Goal: Information Seeking & Learning: Find specific page/section

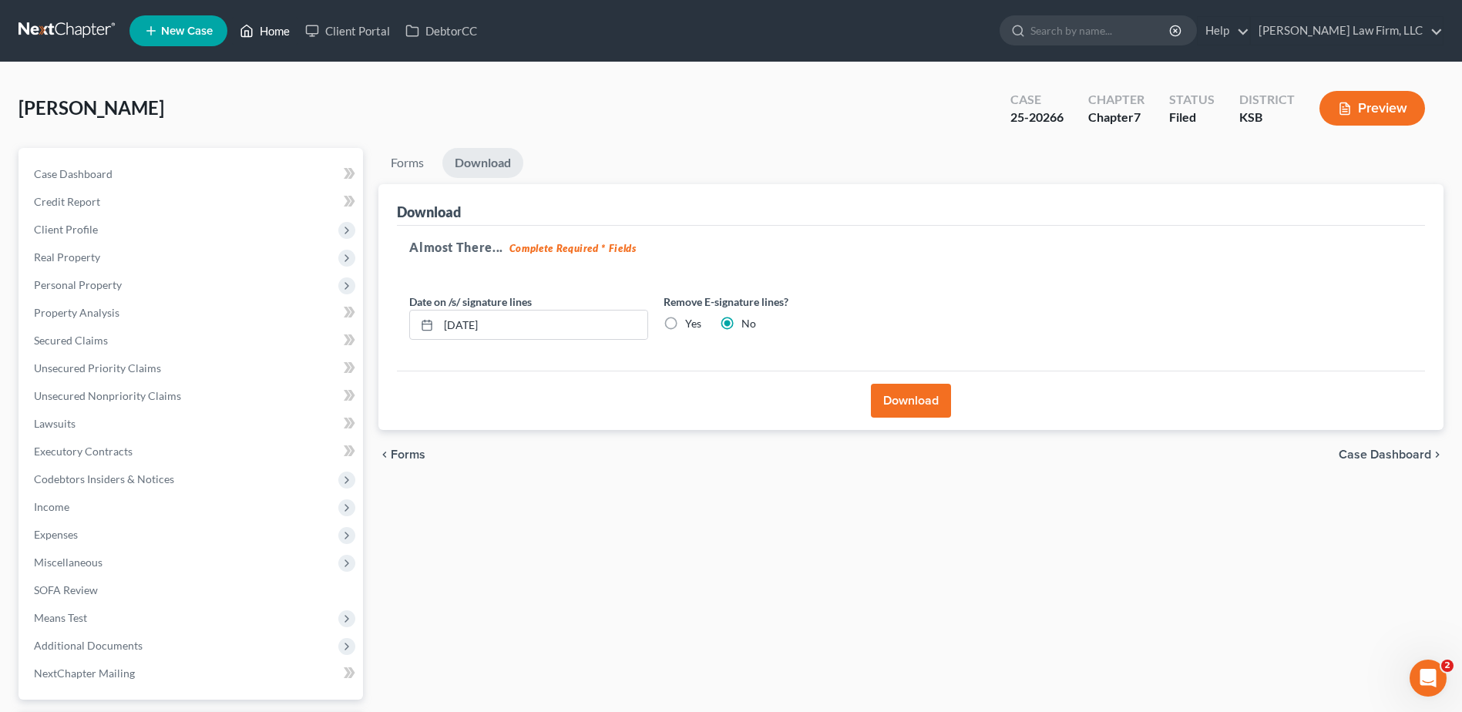
click at [285, 32] on link "Home" at bounding box center [265, 31] width 66 height 28
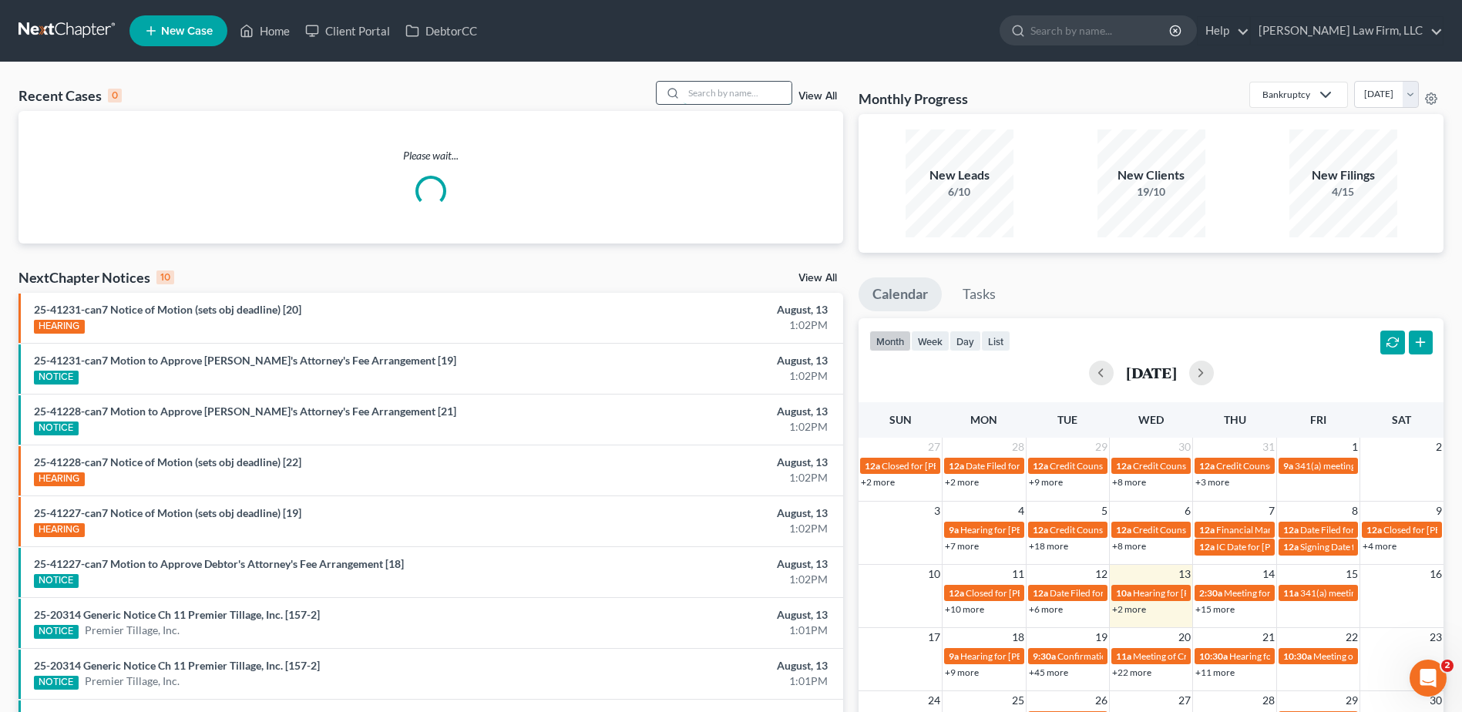
click at [731, 84] on input "search" at bounding box center [738, 93] width 108 height 22
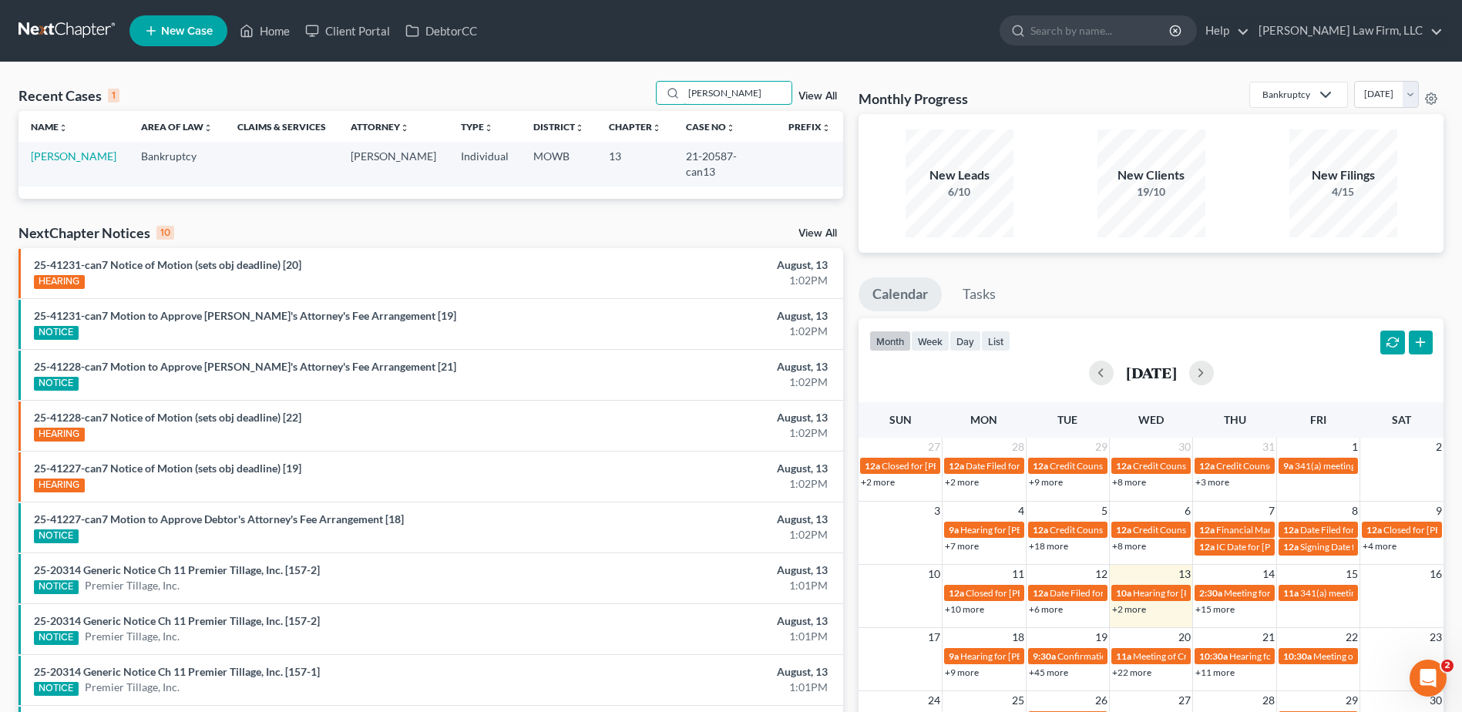
type input "[PERSON_NAME]"
click at [816, 91] on link "View All" at bounding box center [817, 96] width 39 height 11
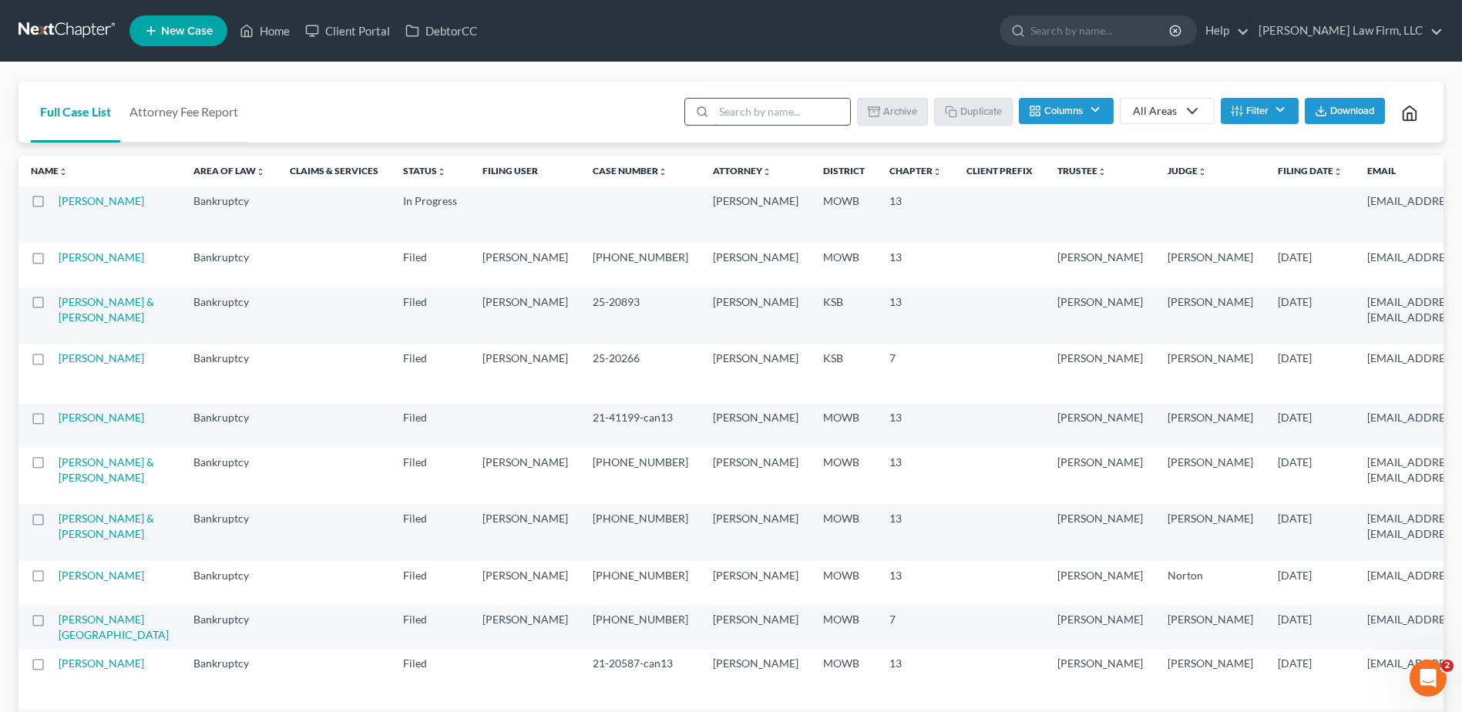
click at [733, 113] on input "search" at bounding box center [782, 112] width 136 height 26
type input "[PERSON_NAME]"
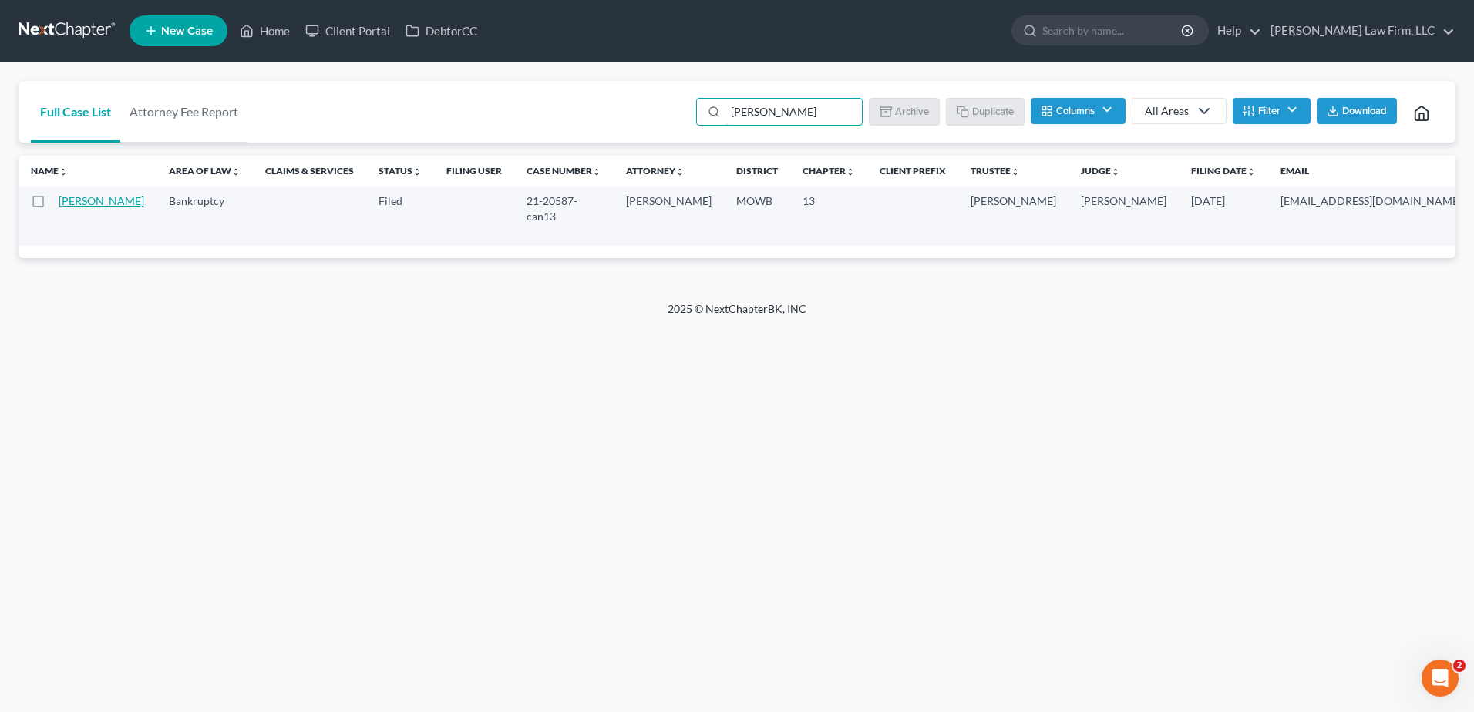
click at [78, 207] on link "[PERSON_NAME]" at bounding box center [102, 200] width 86 height 13
select select "4"
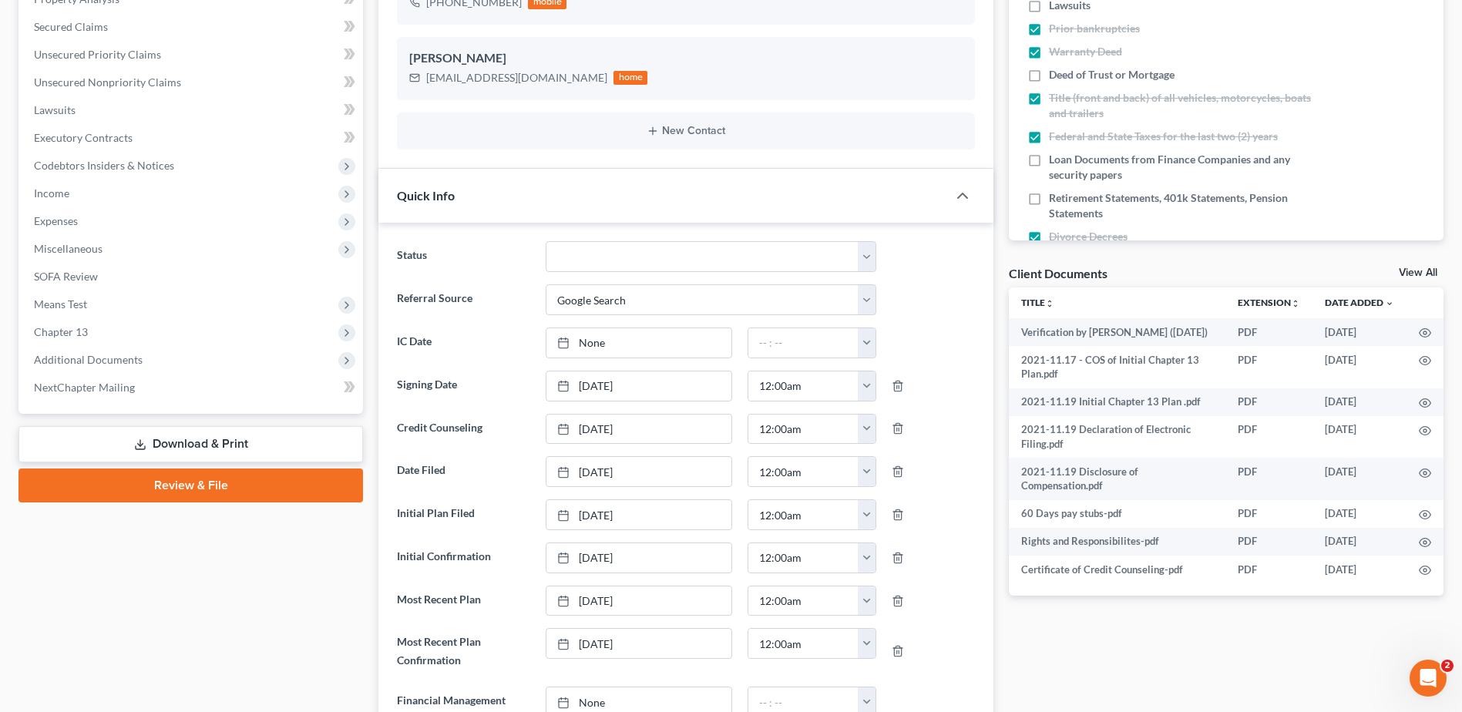
scroll to position [328, 0]
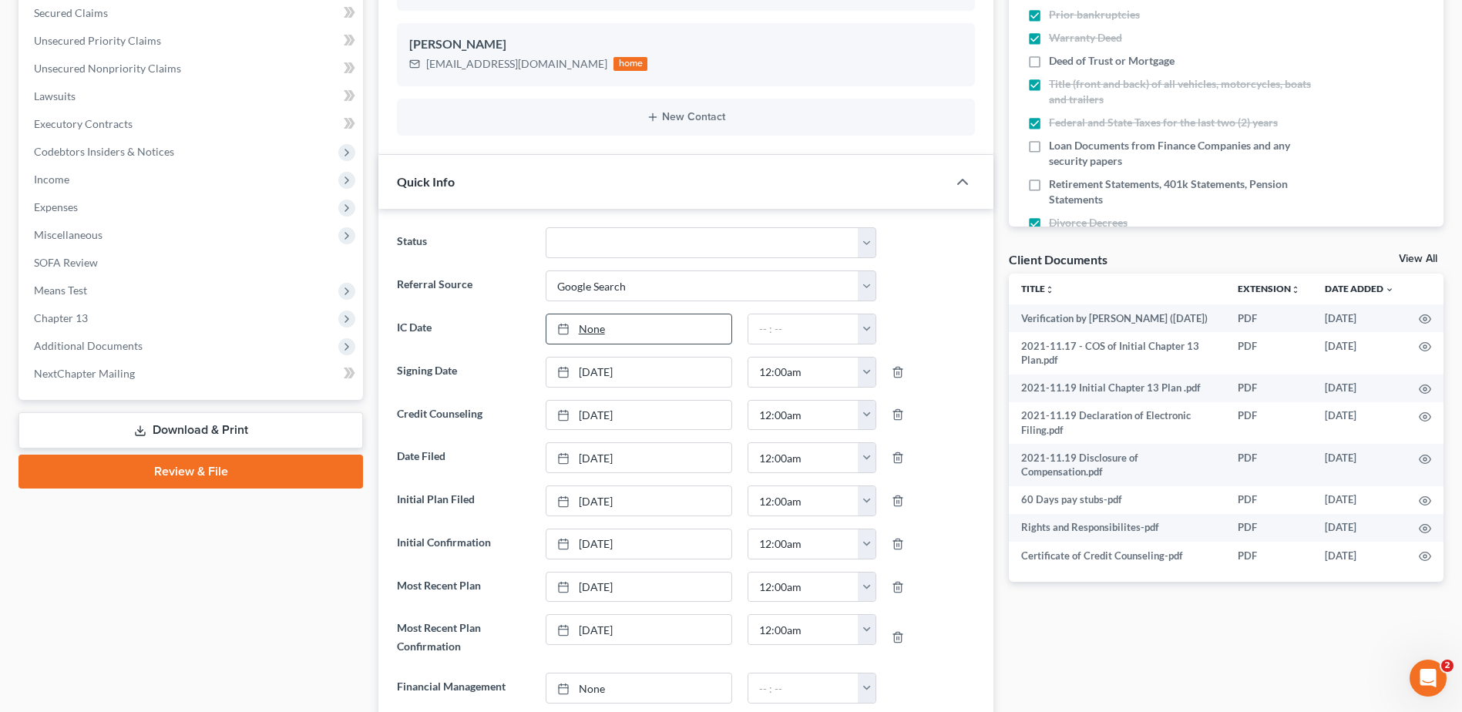
click at [598, 332] on link "None" at bounding box center [638, 328] width 185 height 29
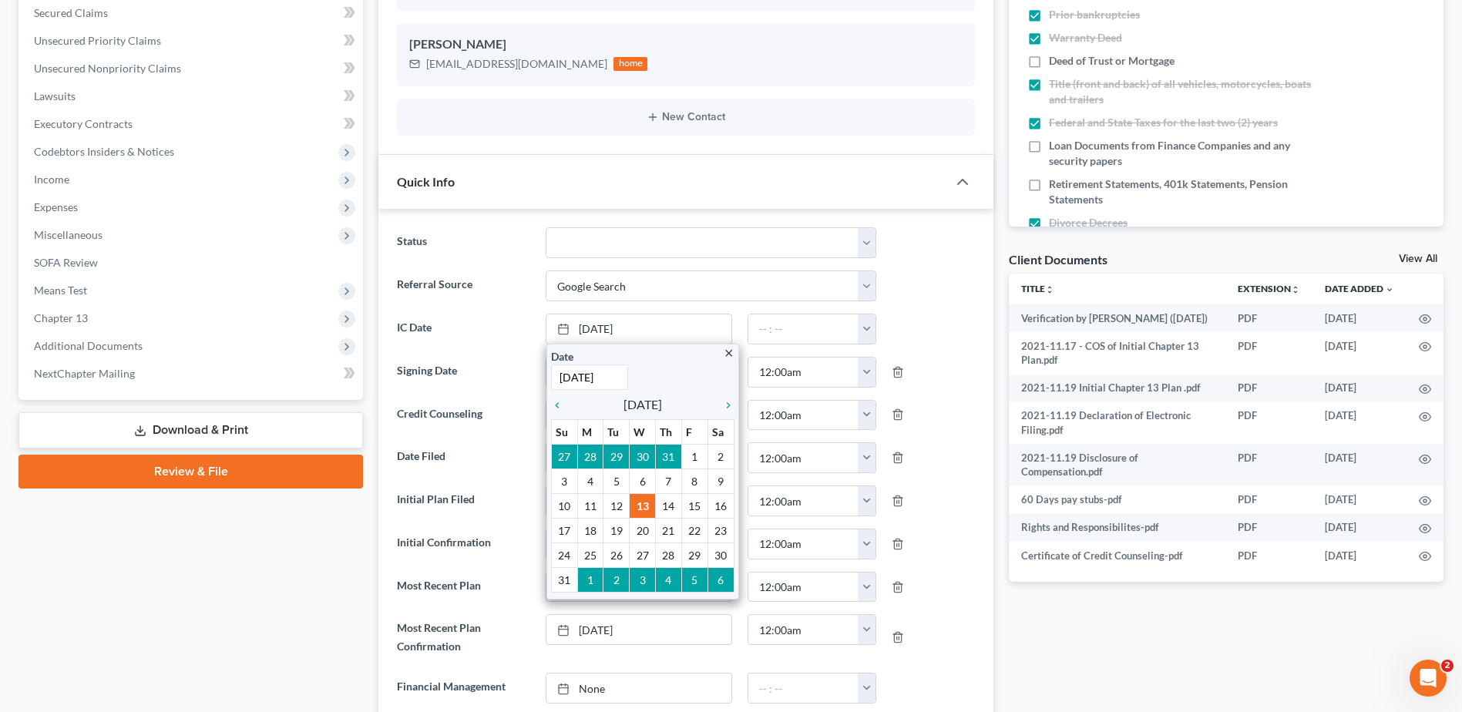
type input "[DATE]"
click at [970, 326] on div at bounding box center [933, 329] width 99 height 31
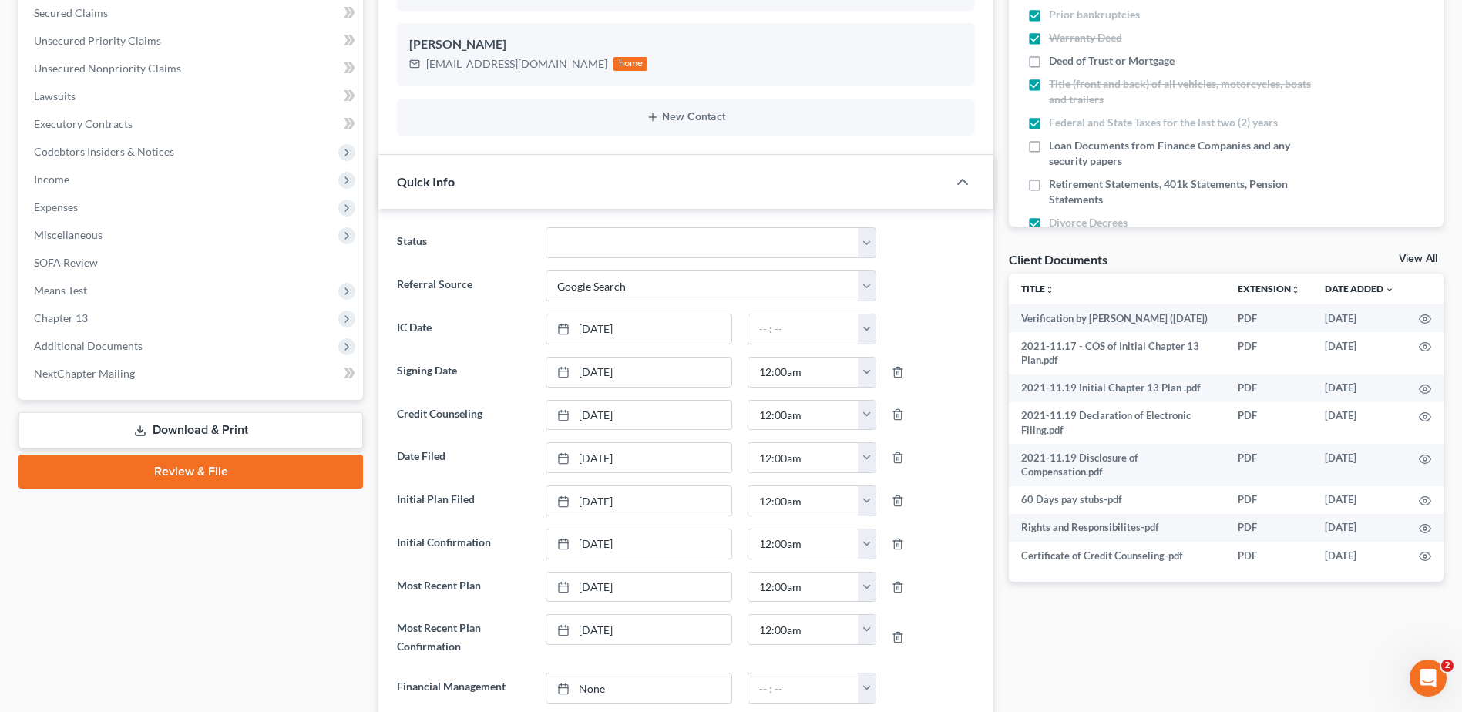
click at [876, 328] on div "12:00am 12:30am 1:00am 1:30am 2:00am 2:30am 3:00am 3:30am 4:00am 4:30am 5:00am …" at bounding box center [812, 329] width 144 height 31
click at [872, 328] on button "button" at bounding box center [867, 328] width 18 height 29
click at [897, 364] on link "12:00am" at bounding box center [901, 363] width 86 height 26
type input "12:00am"
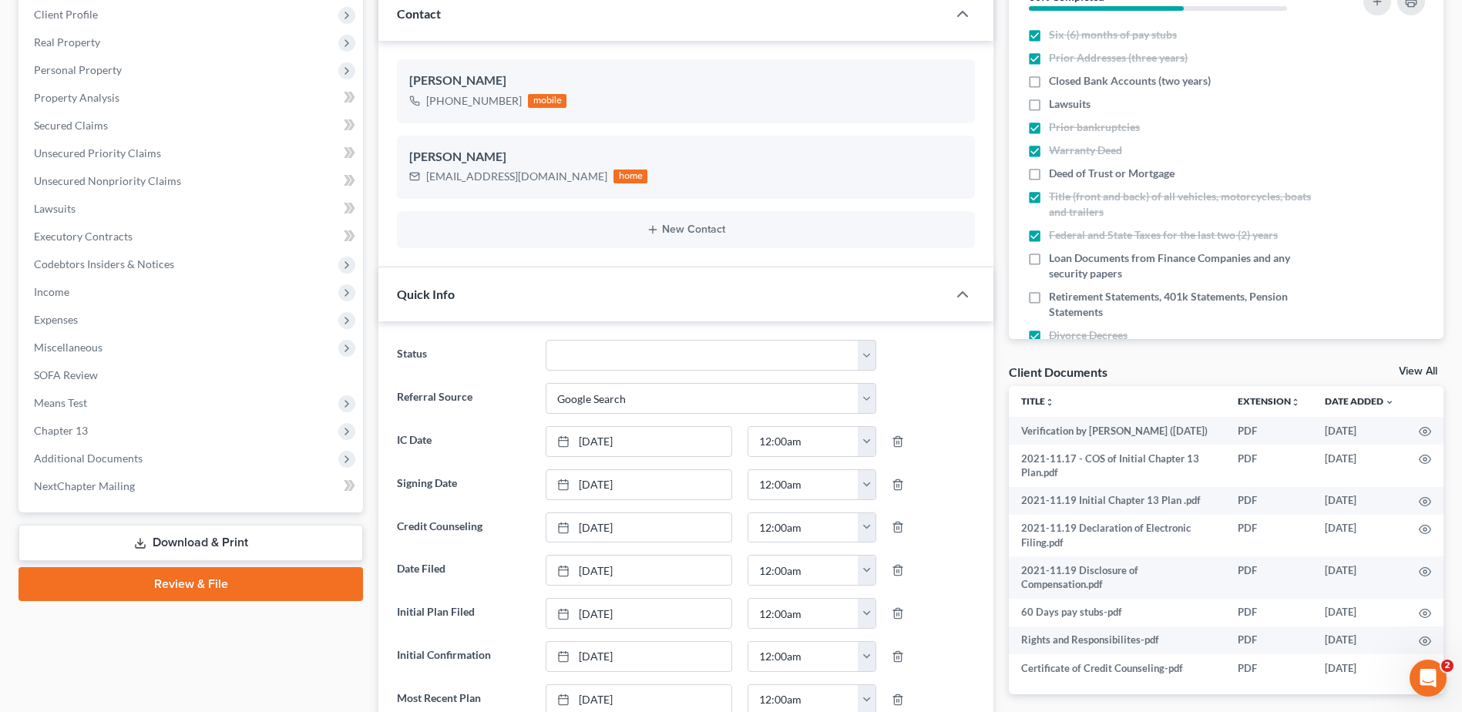
scroll to position [231, 0]
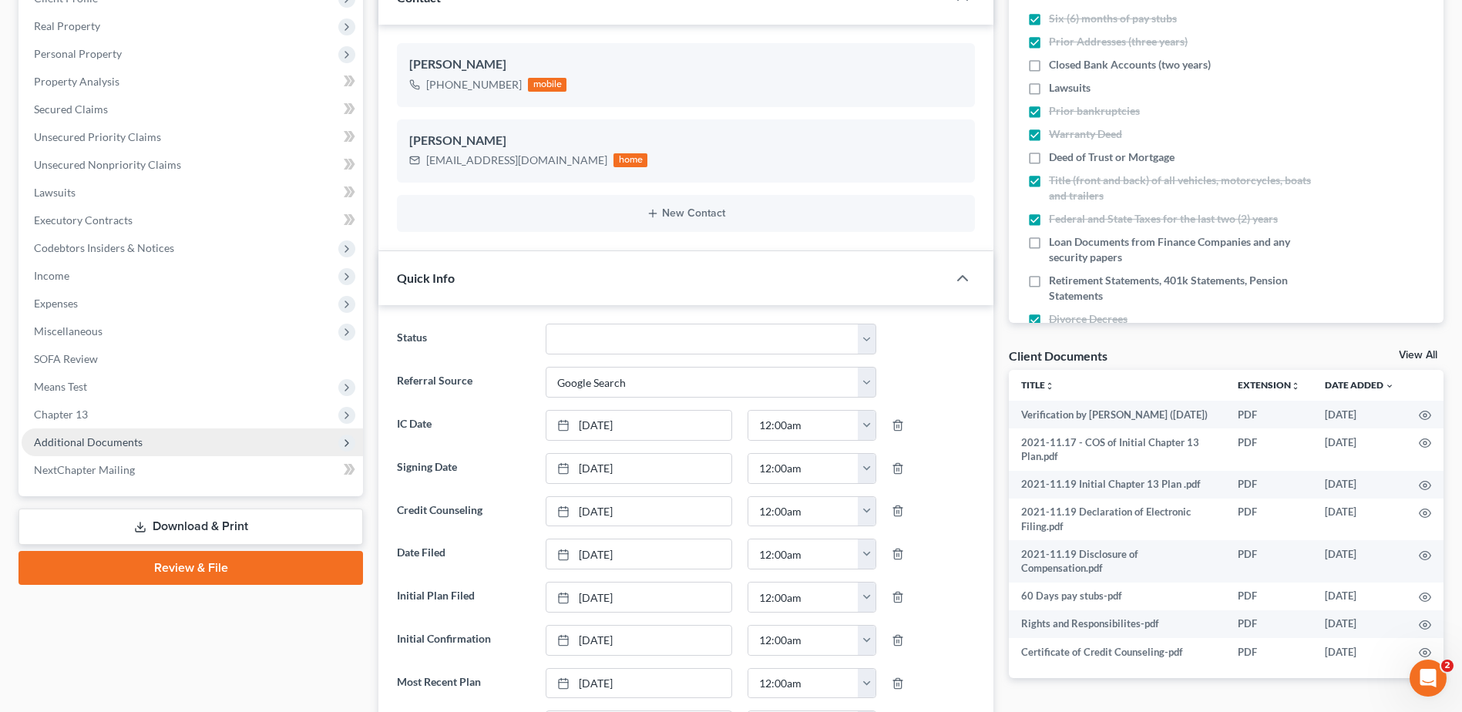
click at [76, 444] on span "Additional Documents" at bounding box center [88, 441] width 109 height 13
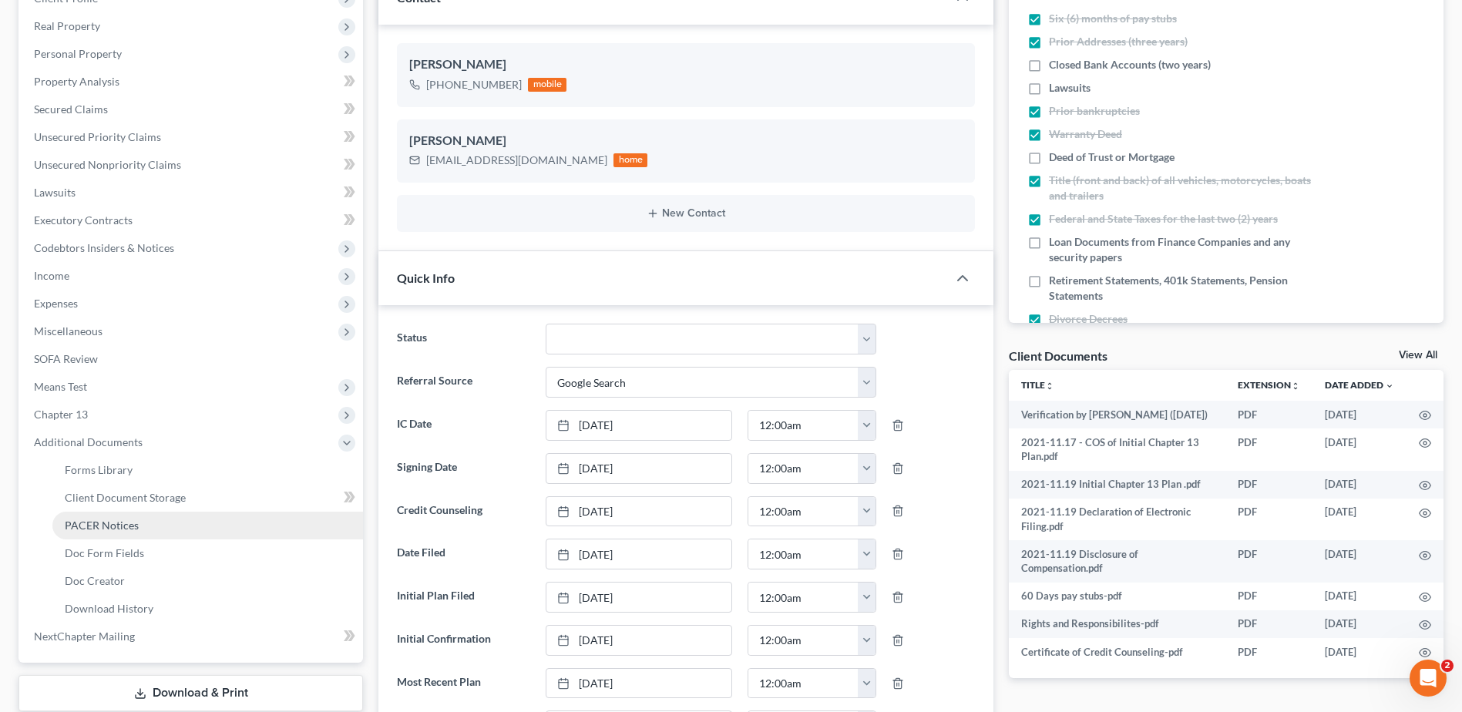
click at [129, 523] on span "PACER Notices" at bounding box center [102, 525] width 74 height 13
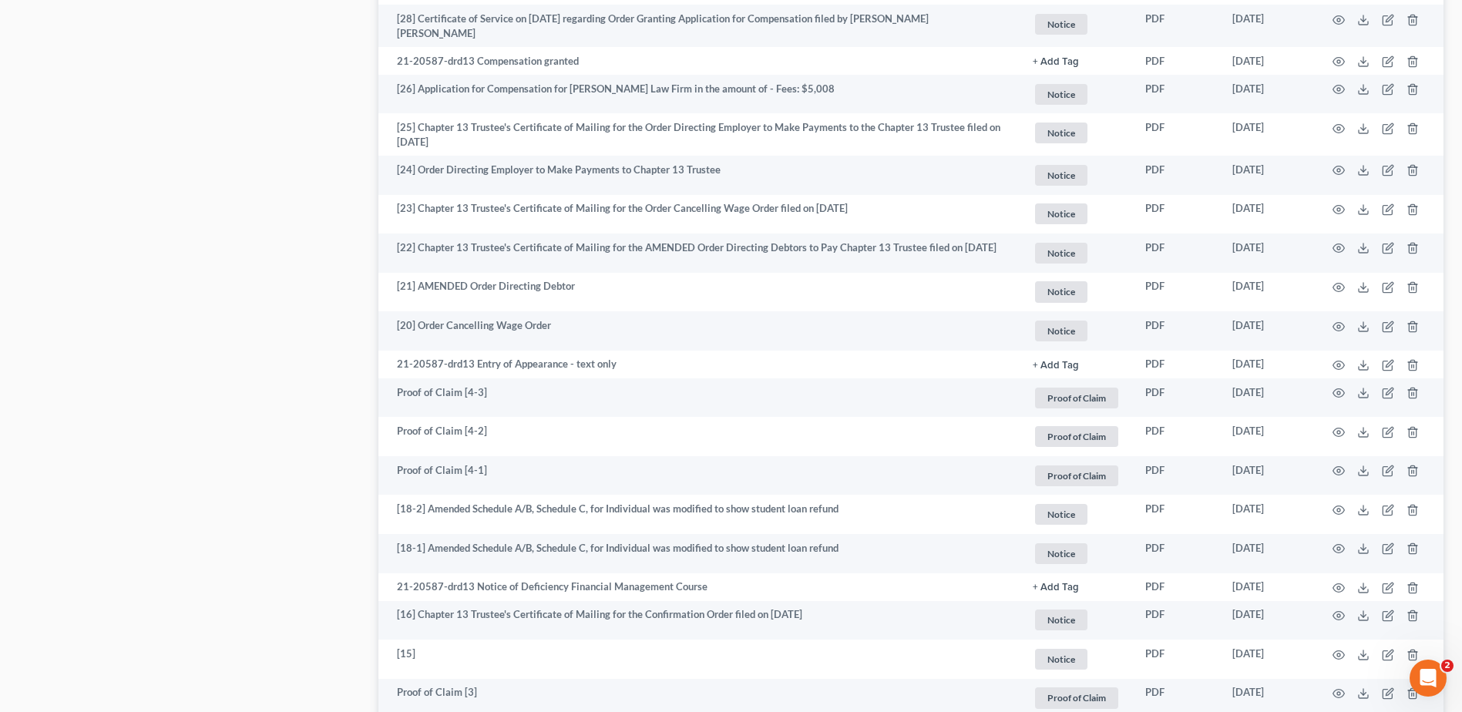
scroll to position [1424, 0]
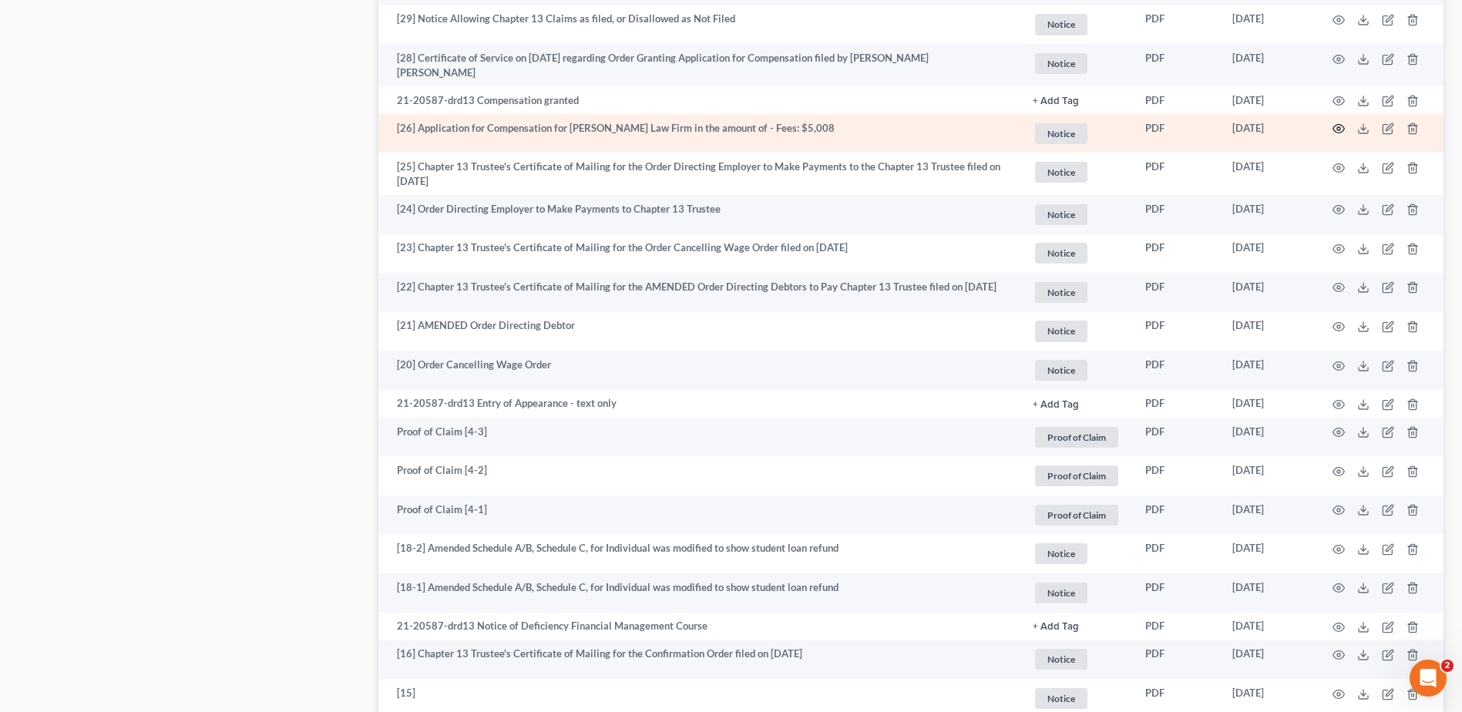
click at [1339, 123] on icon "button" at bounding box center [1338, 129] width 12 height 12
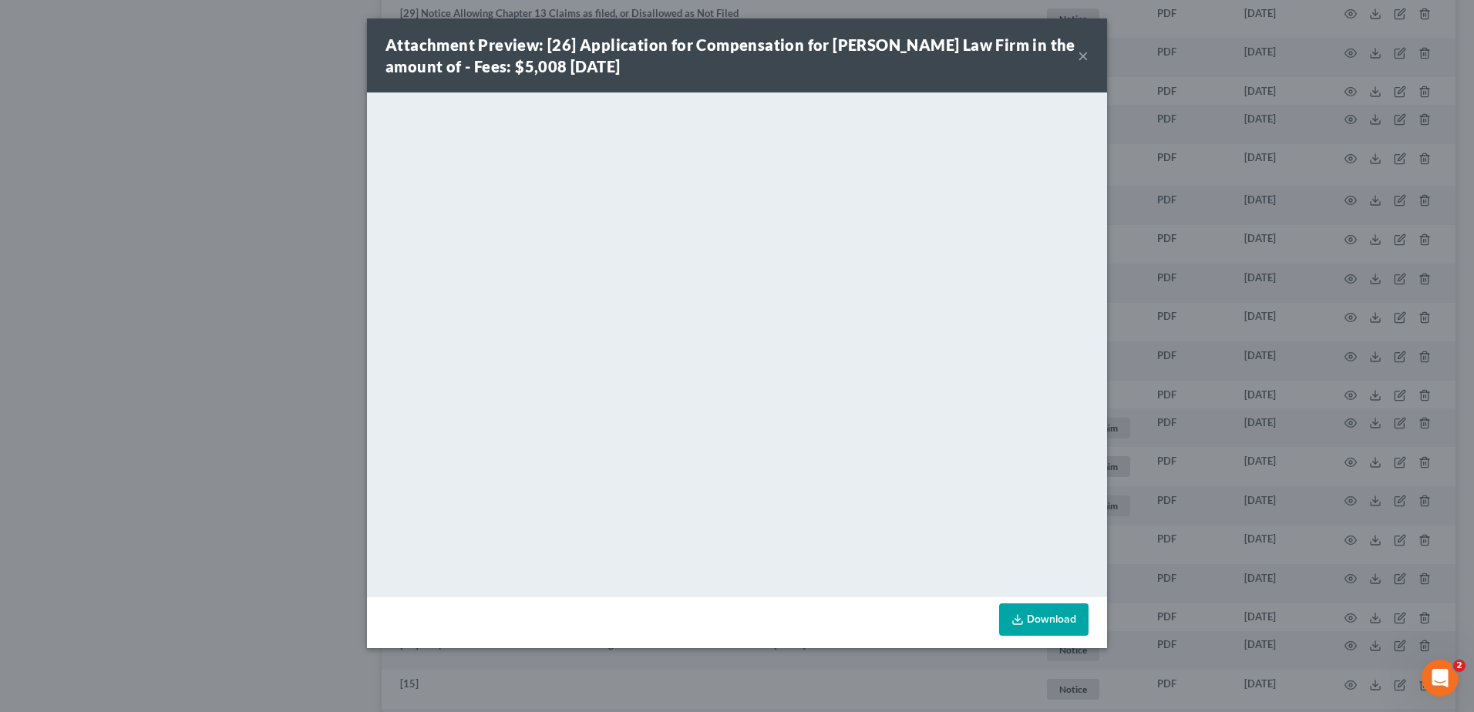
click at [1077, 54] on div "Attachment Preview: [26] Application for Compensation for [PERSON_NAME] Law Fir…" at bounding box center [731, 55] width 692 height 43
click at [1084, 52] on button "×" at bounding box center [1082, 55] width 11 height 18
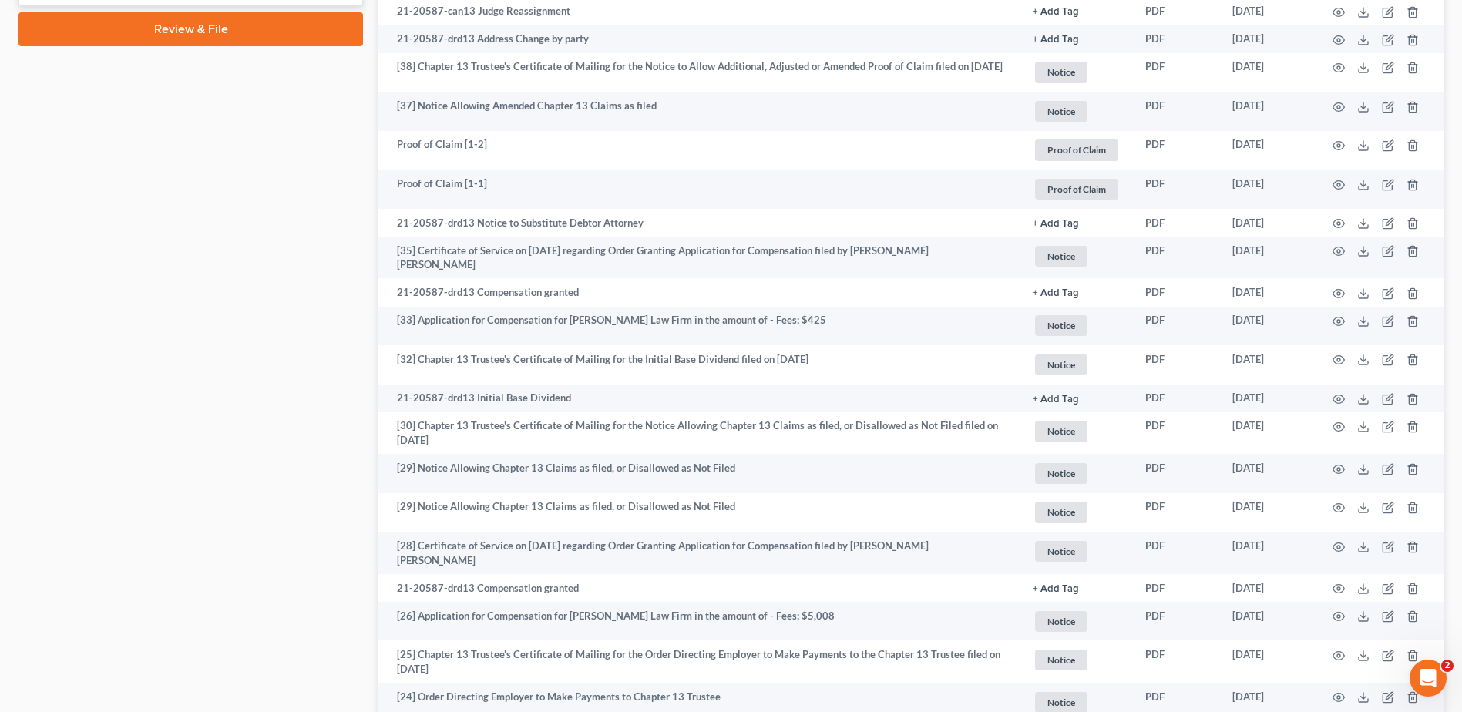
scroll to position [923, 0]
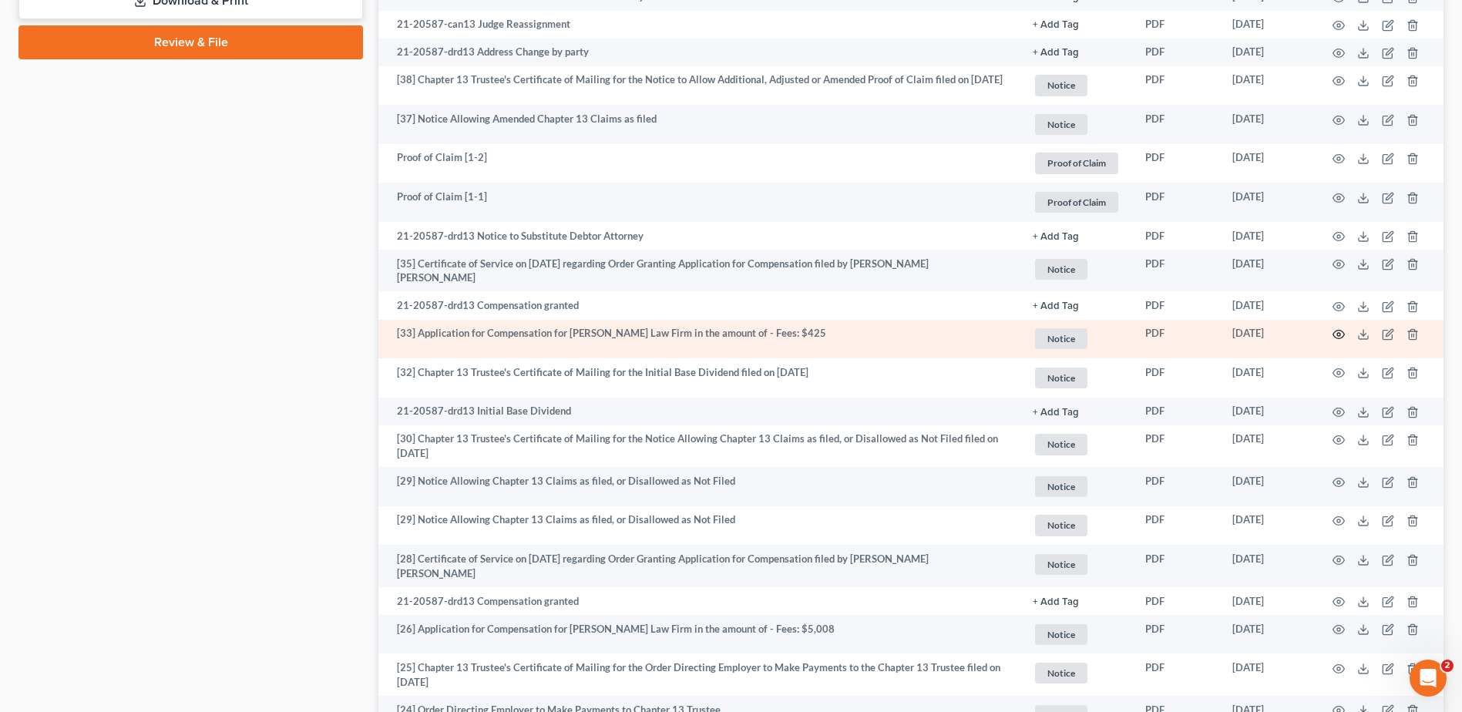
click at [1336, 333] on icon "button" at bounding box center [1338, 334] width 12 height 12
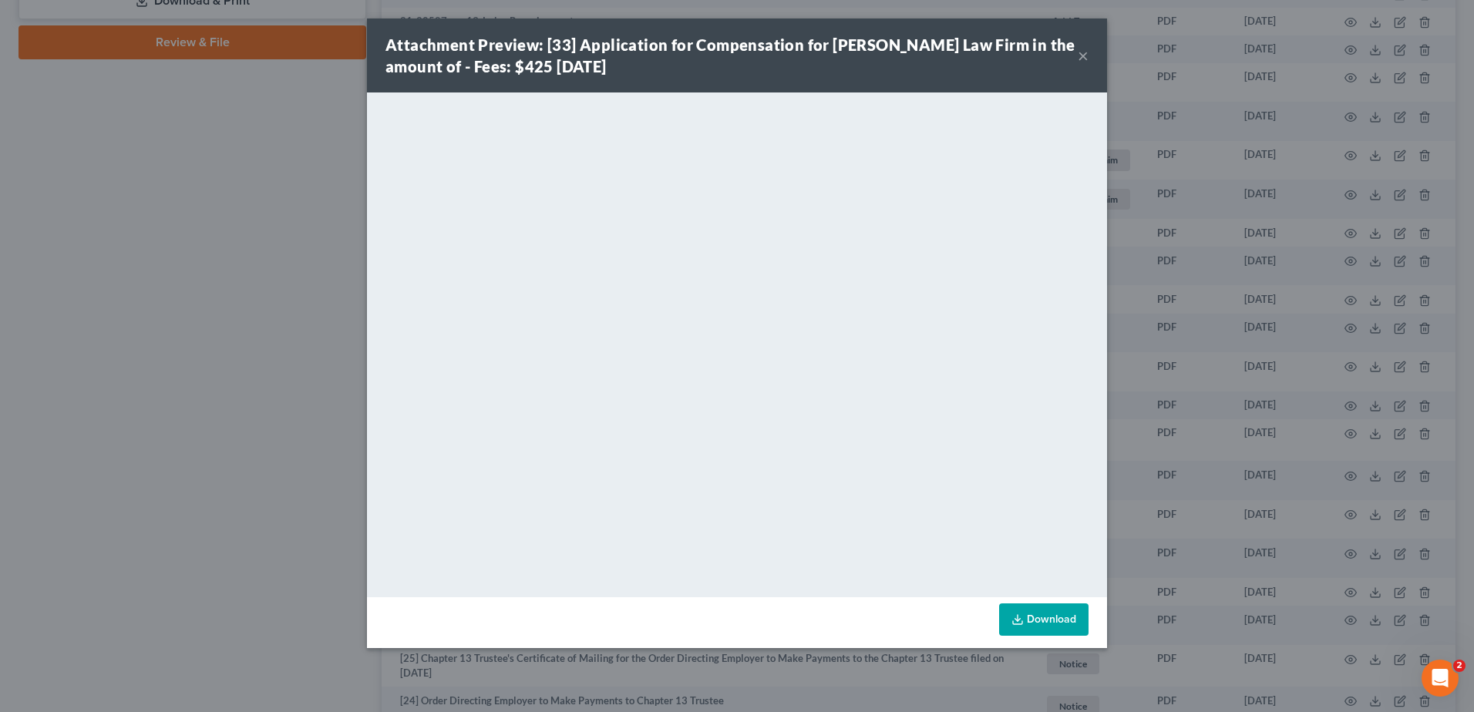
drag, startPoint x: 1081, startPoint y: 55, endPoint x: 1062, endPoint y: 59, distance: 19.8
click at [1081, 55] on button "×" at bounding box center [1082, 55] width 11 height 18
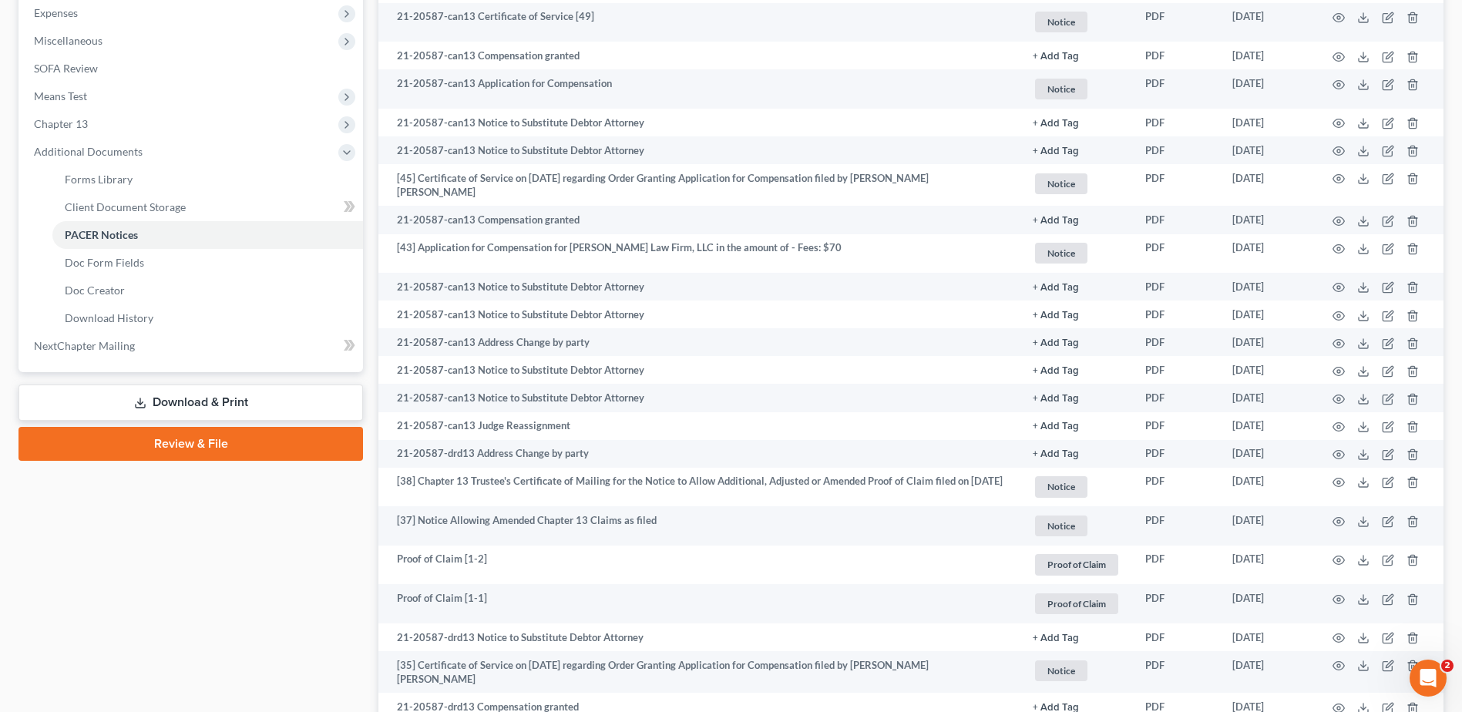
scroll to position [519, 0]
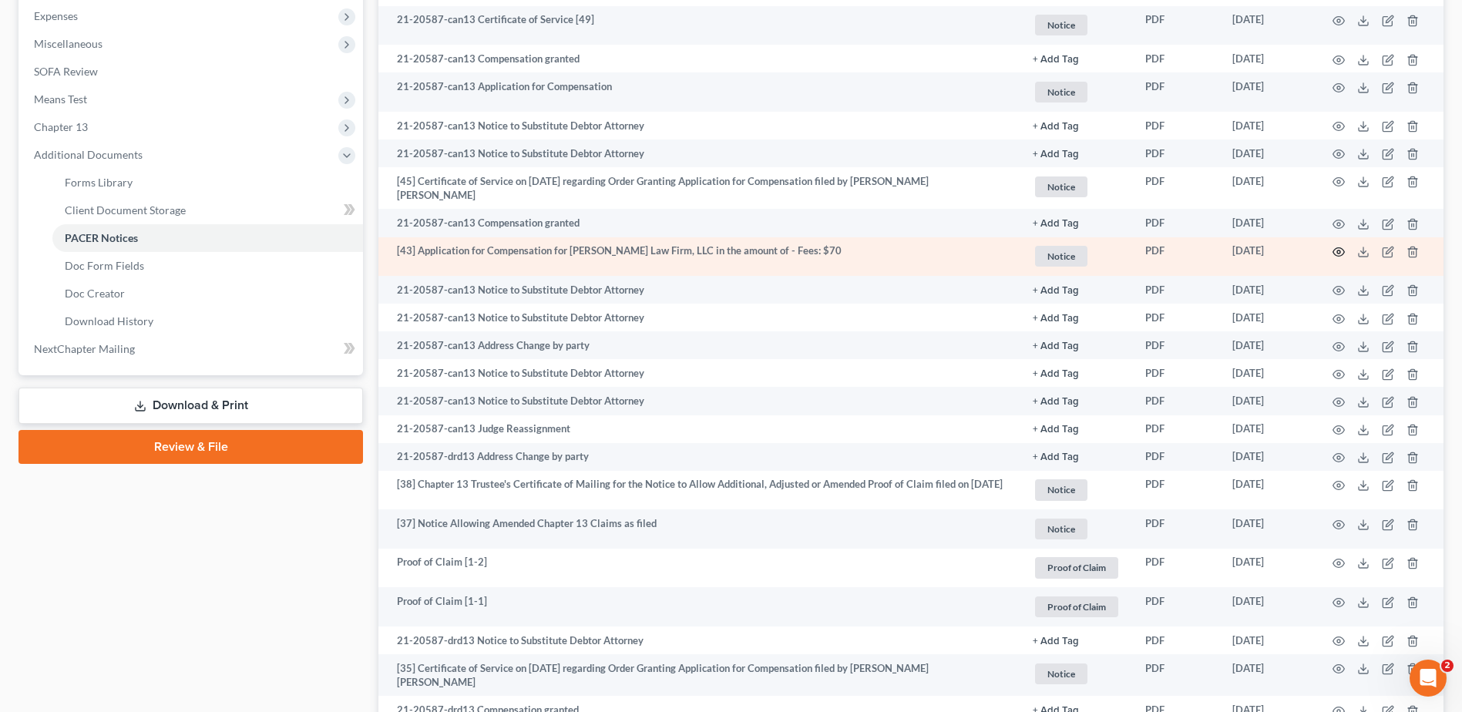
click at [1339, 246] on icon "button" at bounding box center [1338, 252] width 12 height 12
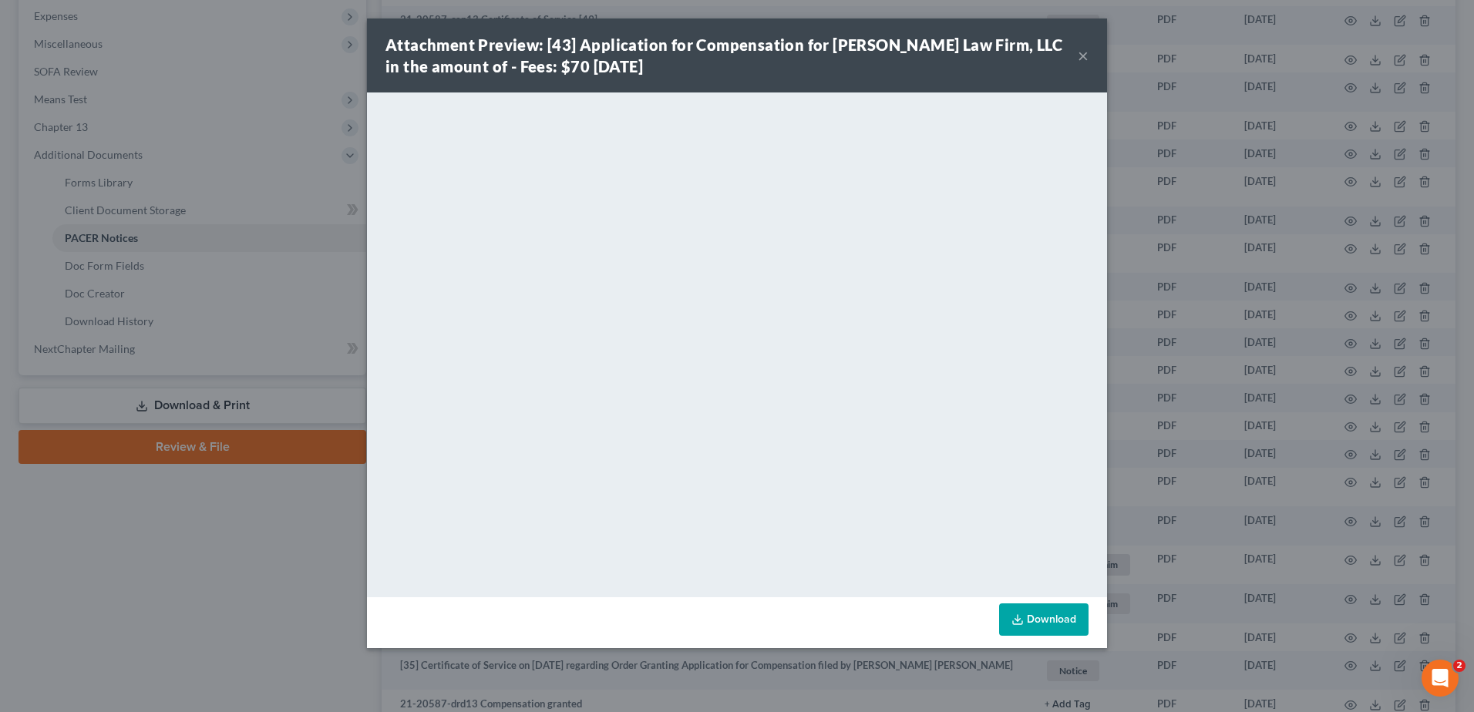
click at [1083, 58] on button "×" at bounding box center [1082, 55] width 11 height 18
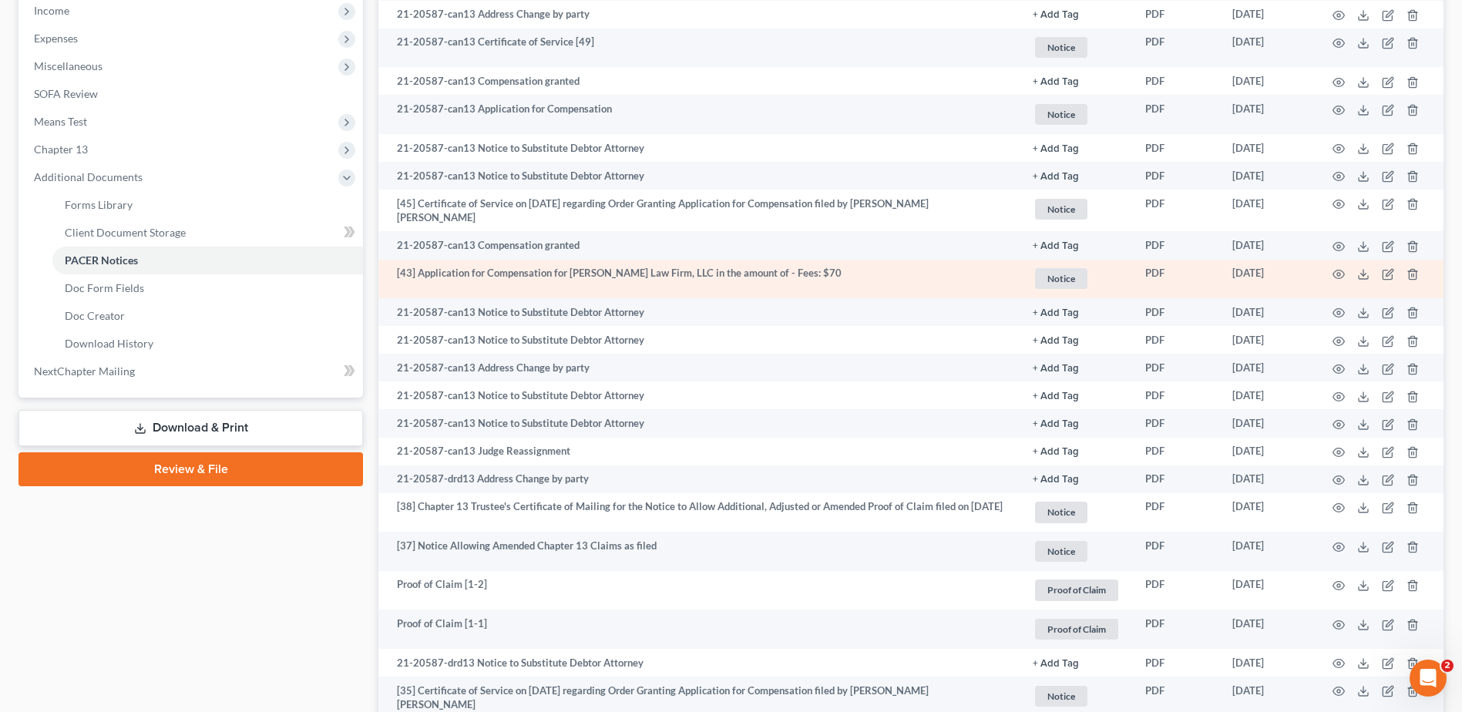
scroll to position [461, 0]
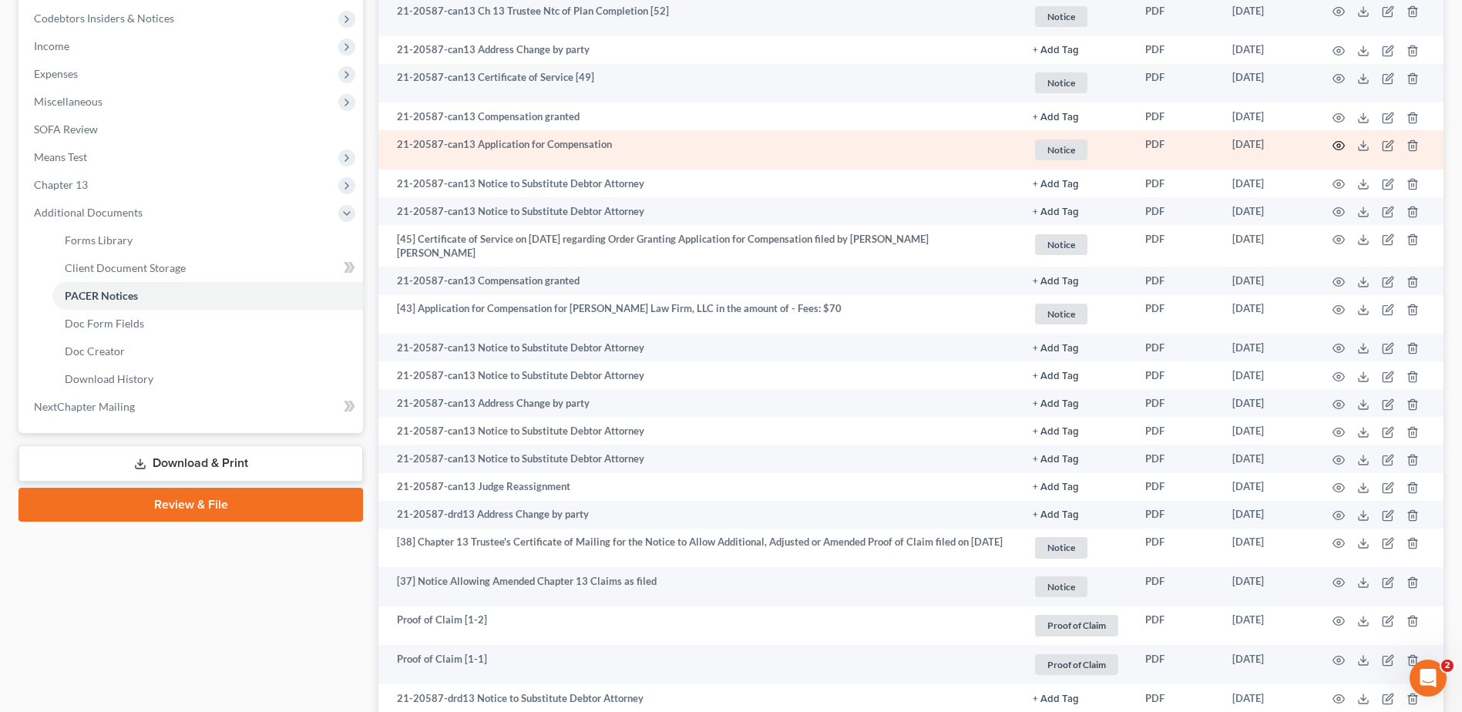
click at [1339, 146] on icon "button" at bounding box center [1338, 145] width 12 height 12
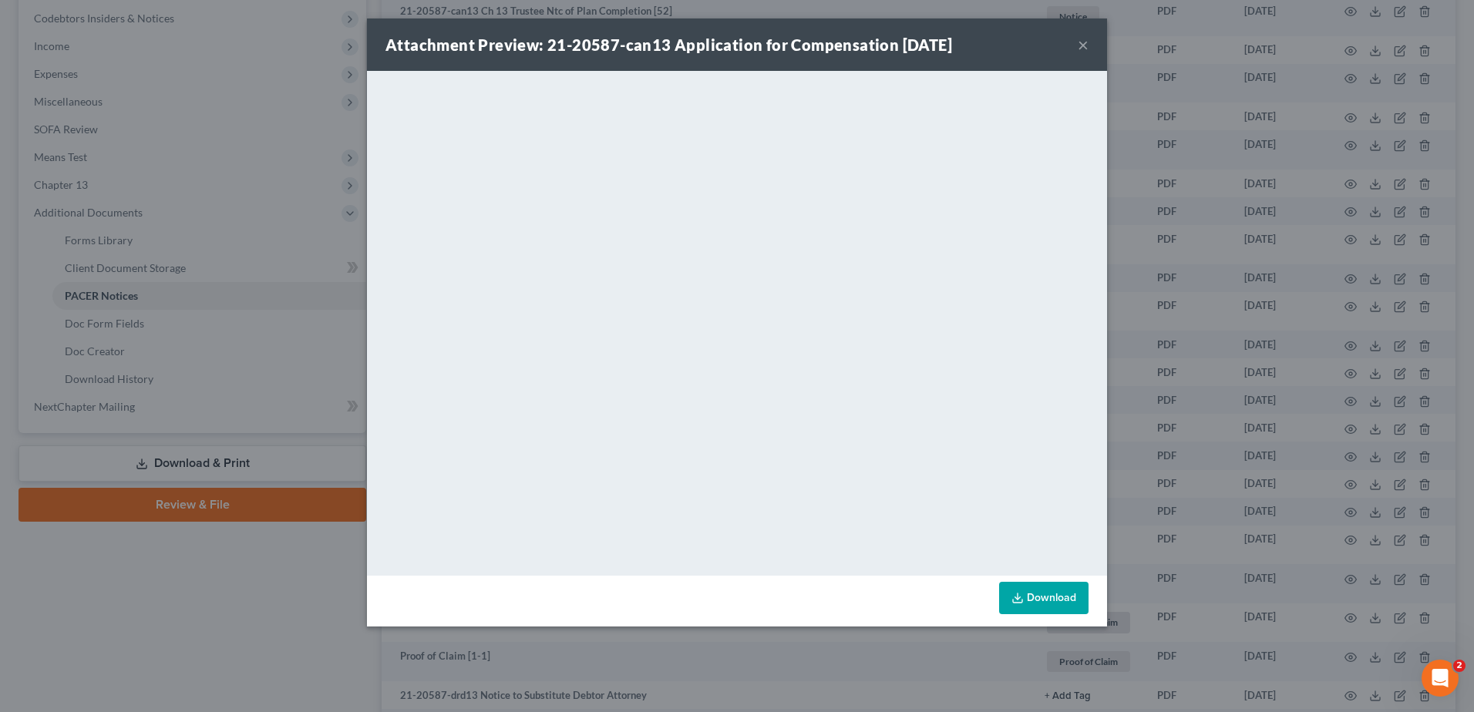
click at [1084, 44] on button "×" at bounding box center [1082, 44] width 11 height 18
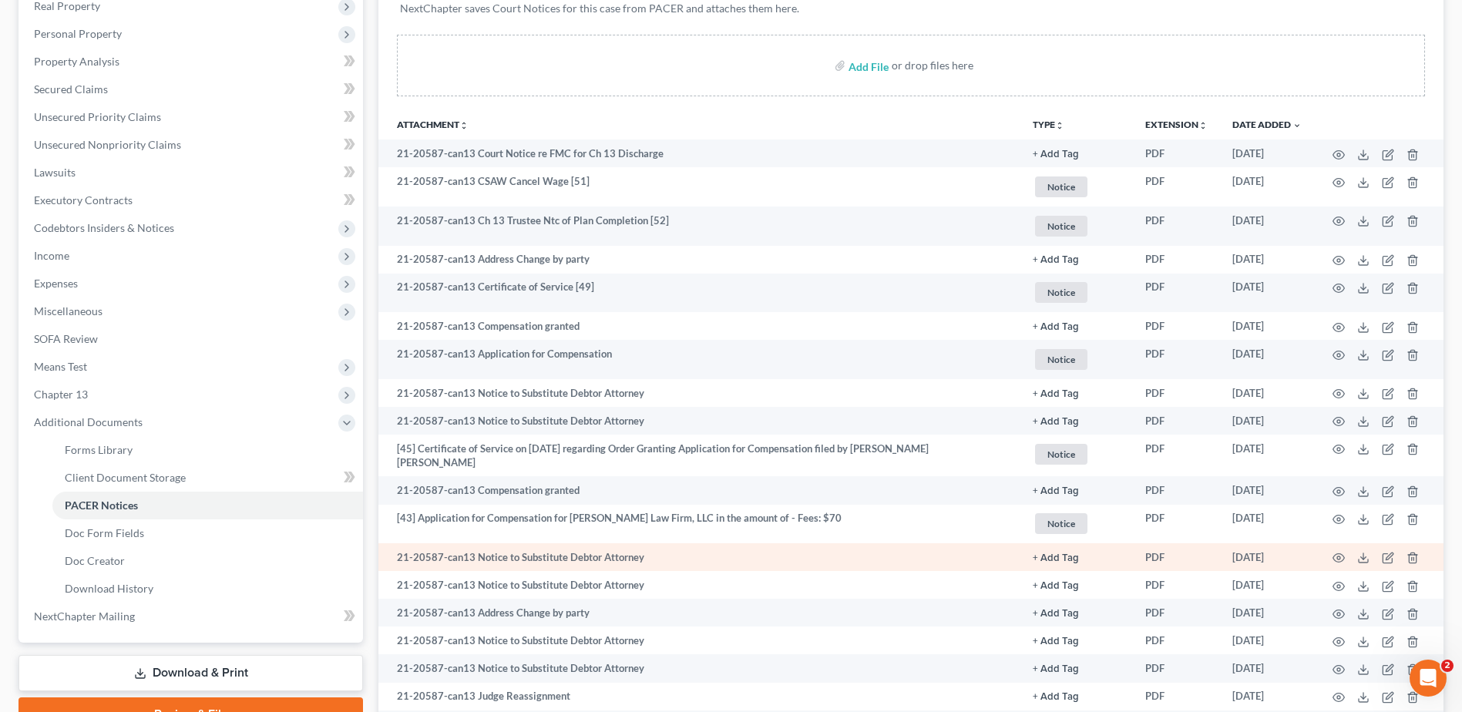
scroll to position [249, 0]
